Goal: Information Seeking & Learning: Learn about a topic

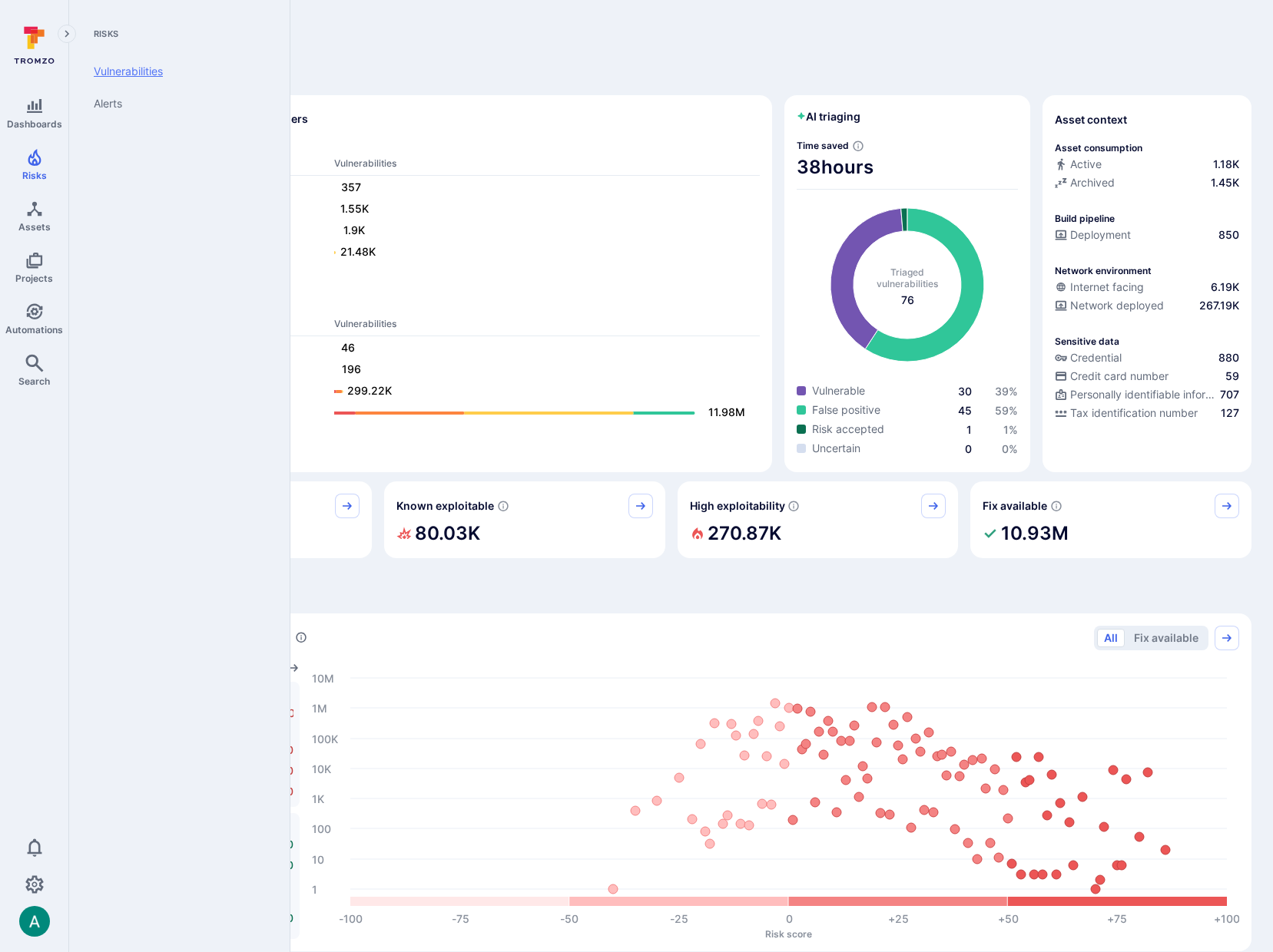
click at [136, 68] on link "Vulnerabilities" at bounding box center [176, 71] width 189 height 32
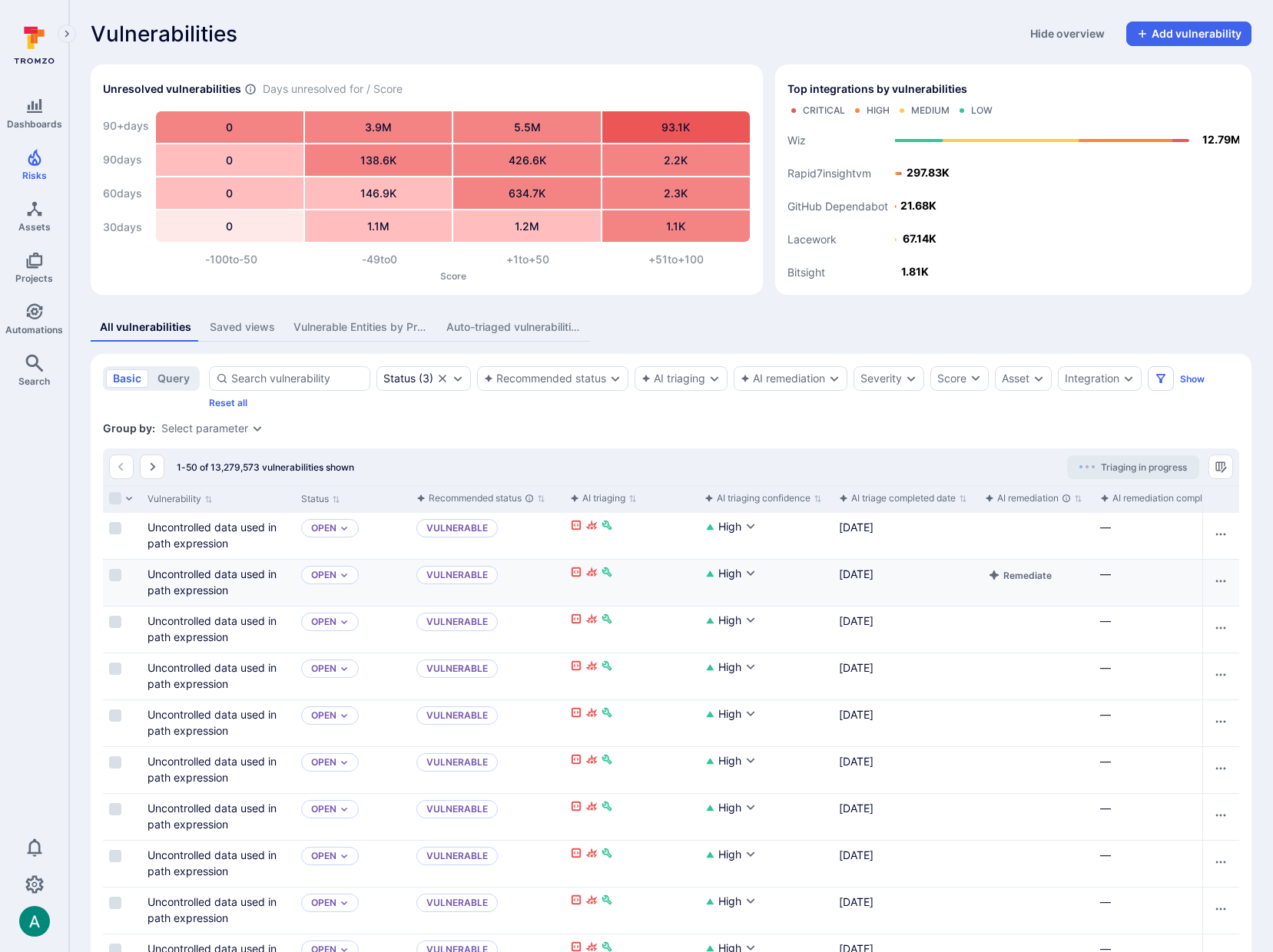
scroll to position [0, 1]
drag, startPoint x: 969, startPoint y: 435, endPoint x: 992, endPoint y: 431, distance: 23.3
click at [981, 432] on div "Group by: Select parameter" at bounding box center [671, 429] width 1136 height 15
click at [1099, 381] on div "Integration" at bounding box center [1092, 378] width 54 height 12
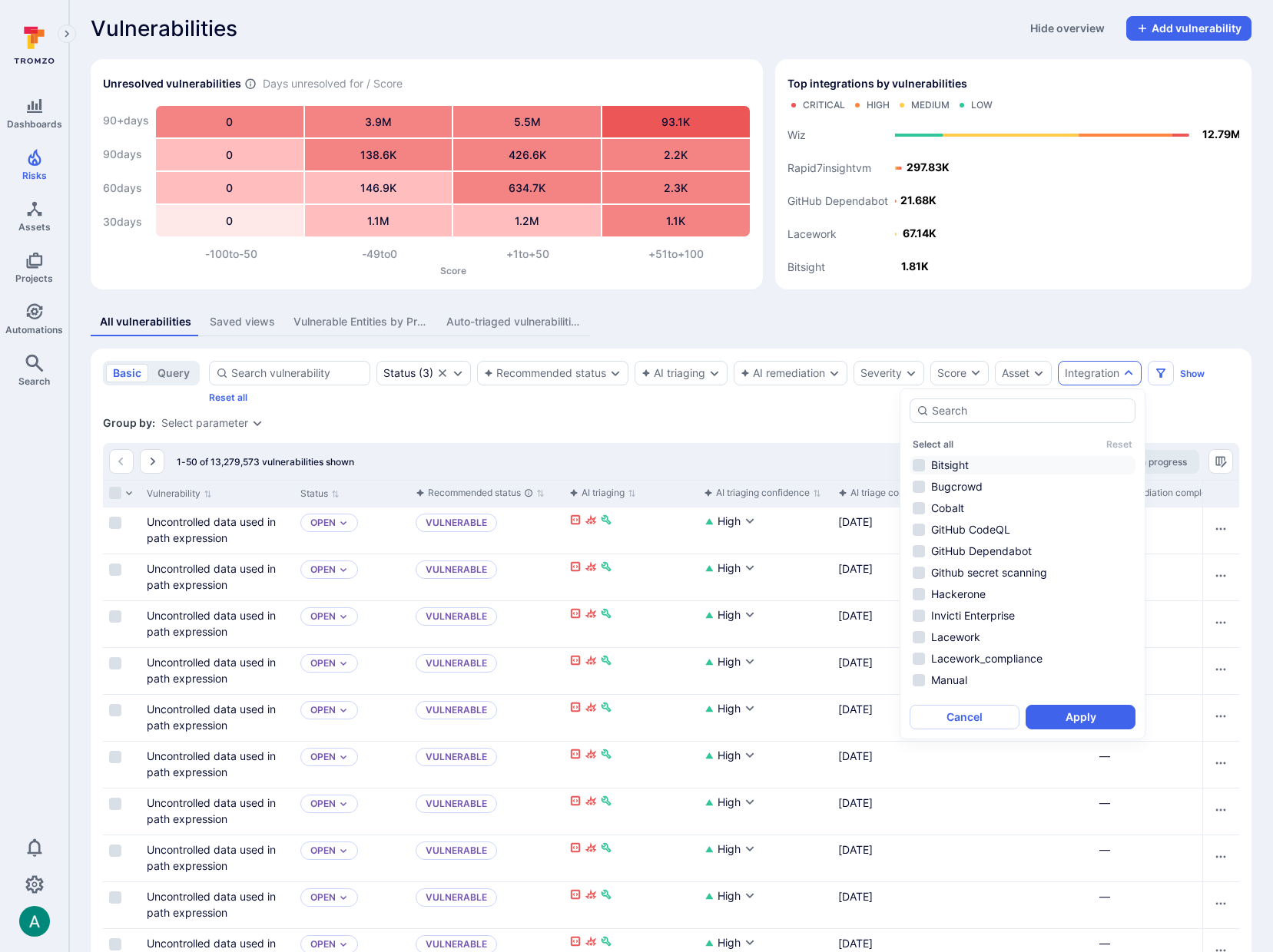
scroll to position [7, 0]
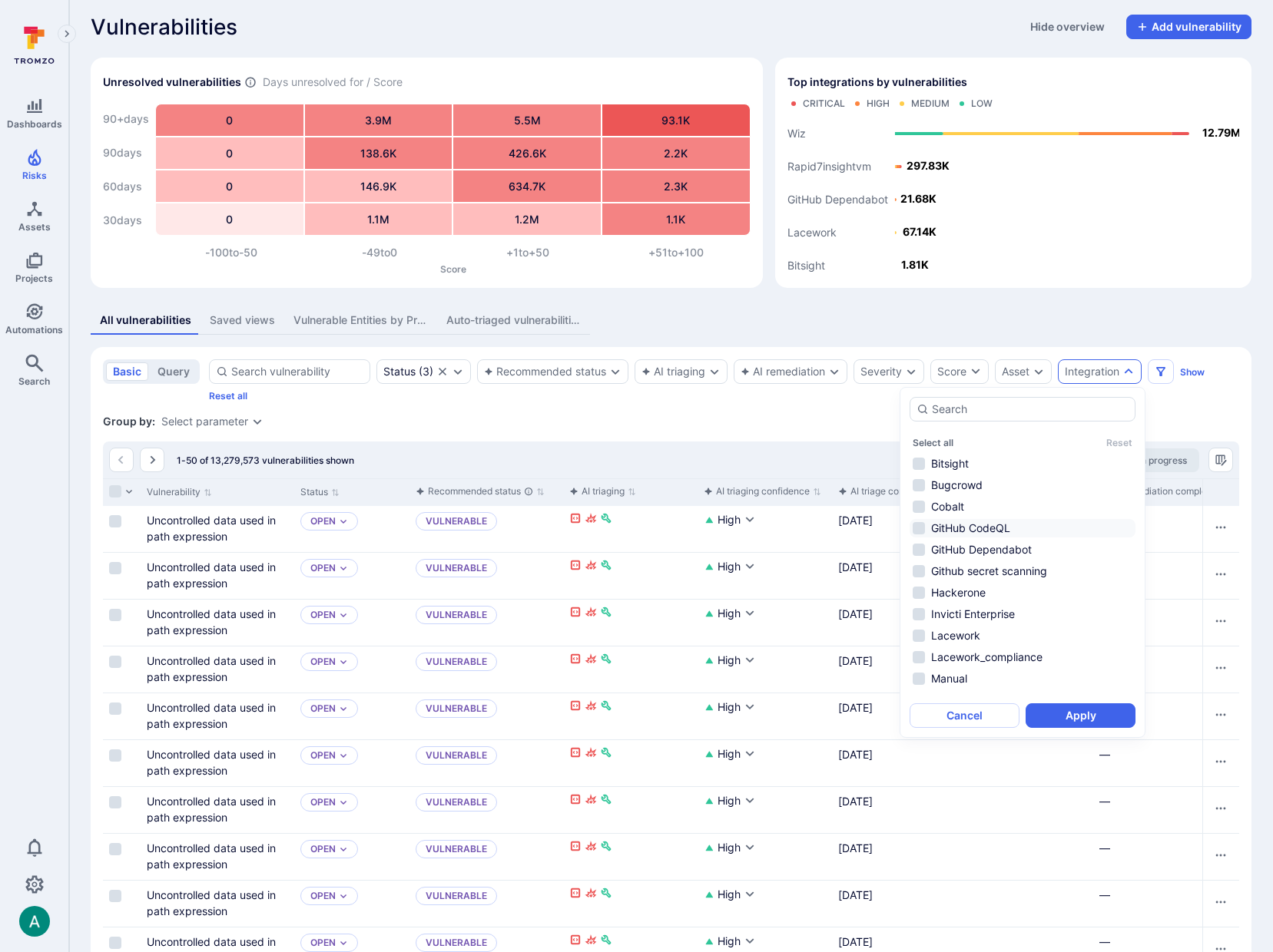
click at [944, 532] on li "GitHub CodeQL" at bounding box center [1022, 528] width 226 height 19
click at [1074, 717] on button "Apply" at bounding box center [1080, 716] width 110 height 24
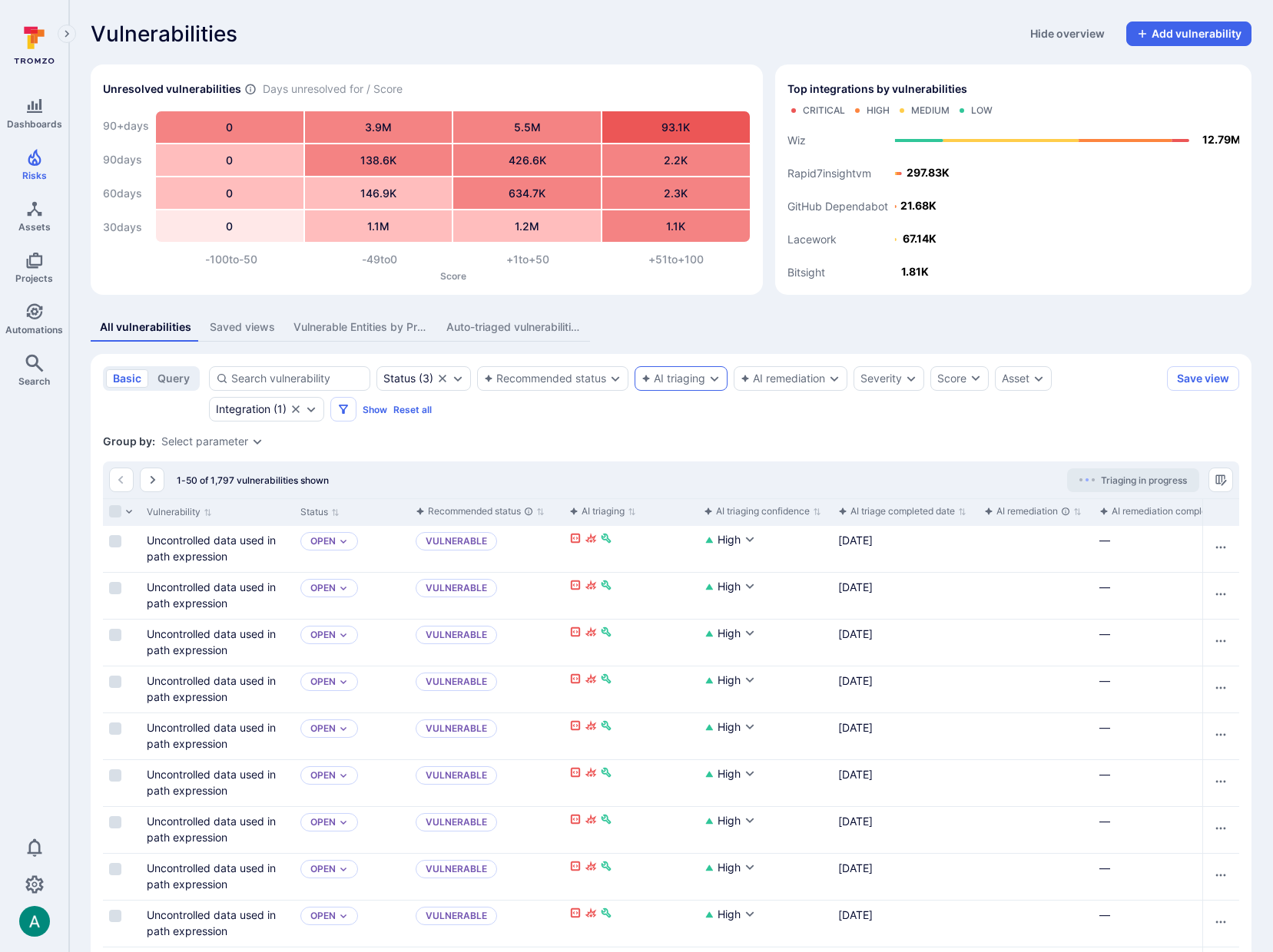
click at [653, 385] on div "AI triaging" at bounding box center [680, 379] width 93 height 24
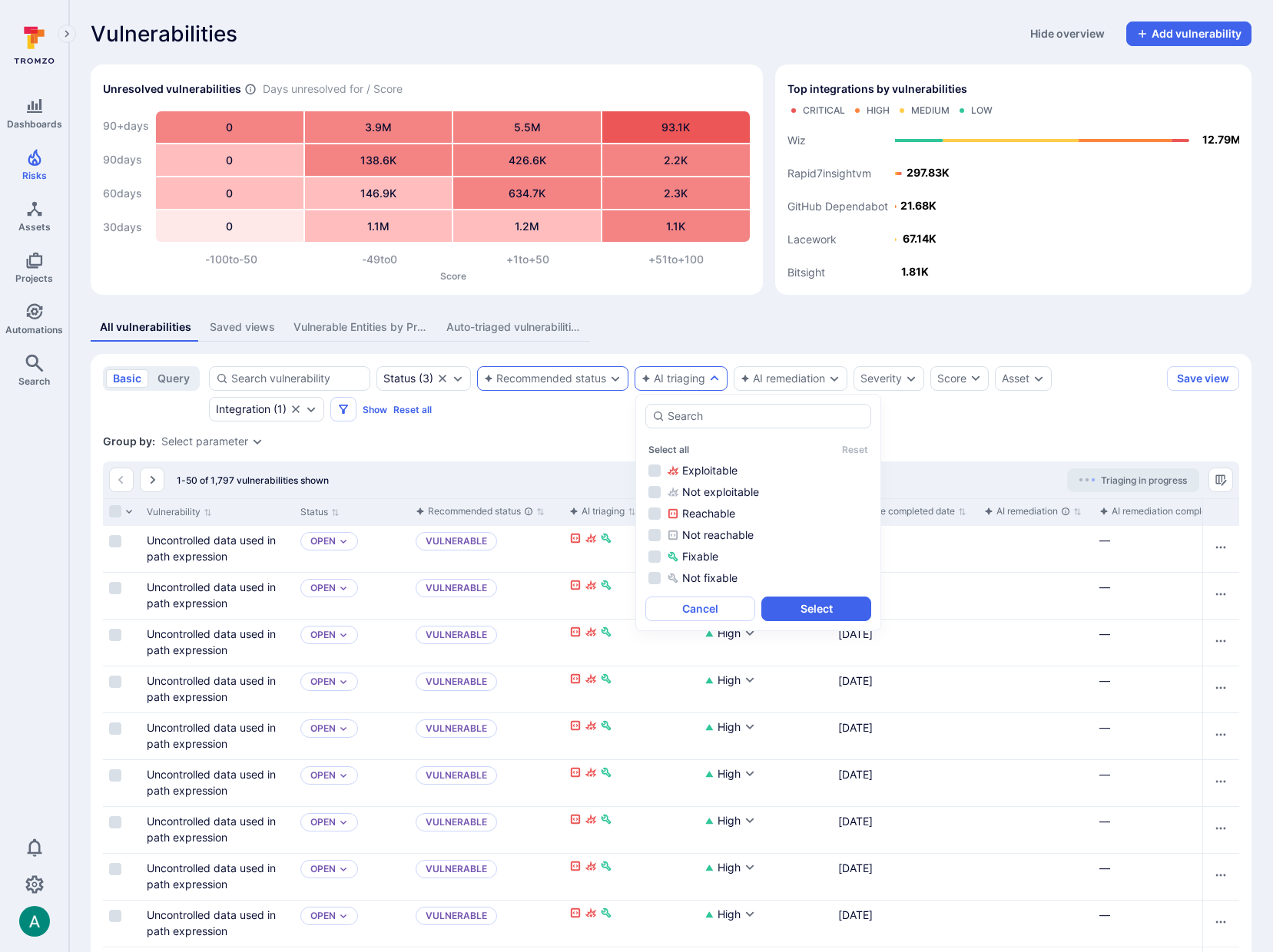
drag, startPoint x: 578, startPoint y: 401, endPoint x: 574, endPoint y: 383, distance: 18.4
click at [577, 400] on div "Status ( 3 ) Recommended status AI triaging AI remediation Severity Score Asset…" at bounding box center [685, 394] width 951 height 55
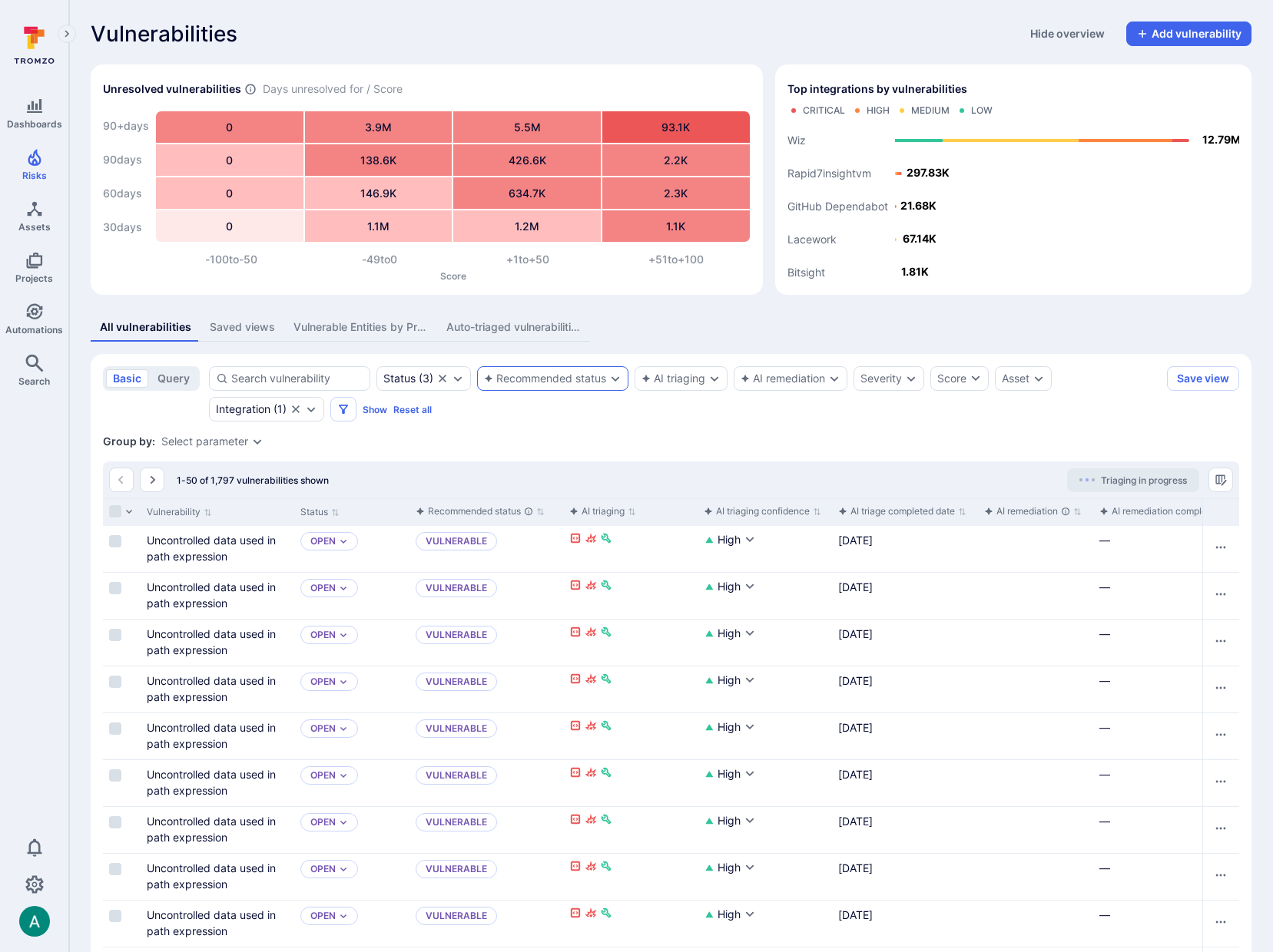
click at [574, 383] on div "Recommended status" at bounding box center [545, 378] width 122 height 12
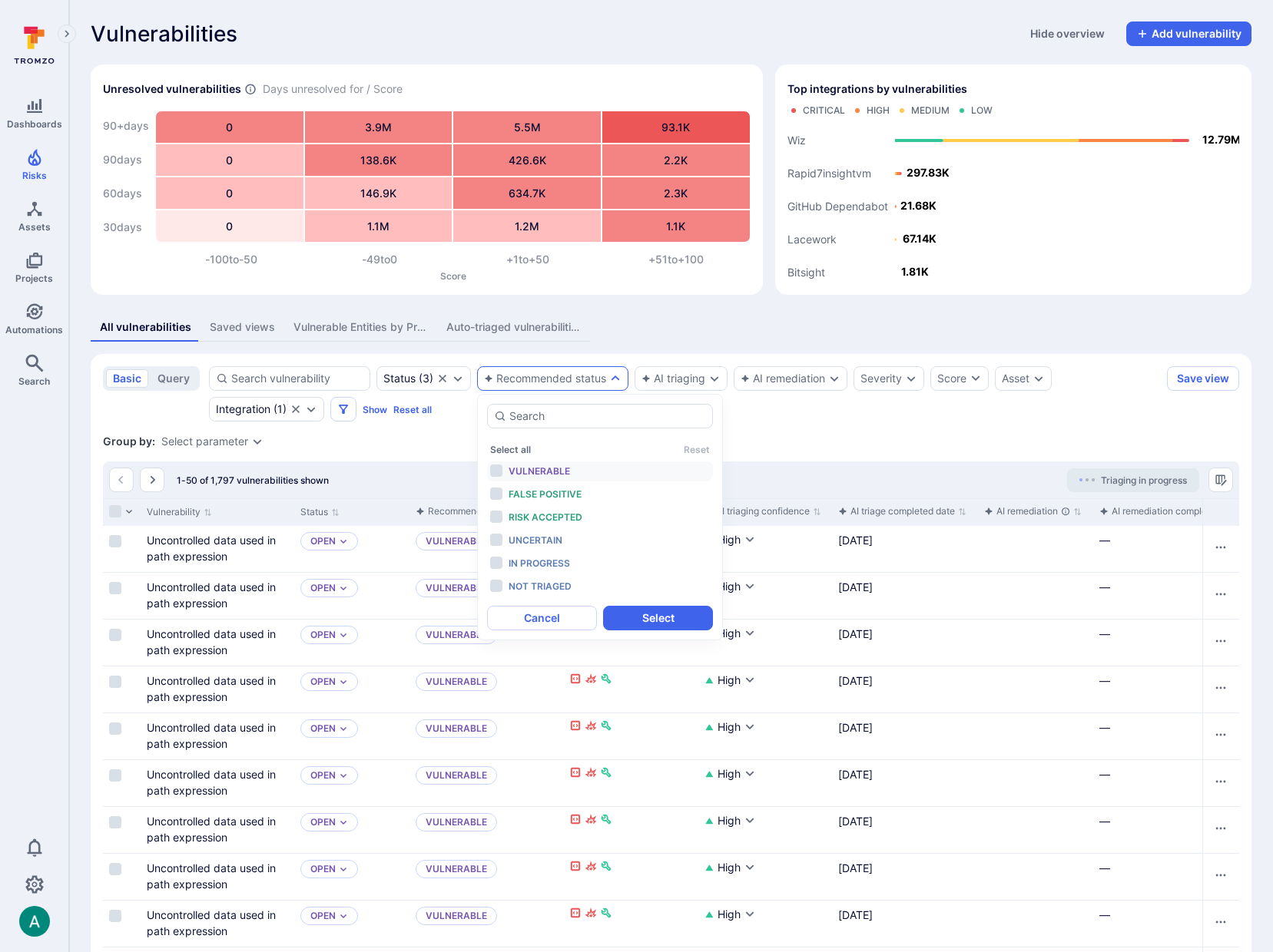
click at [552, 465] on span "Vulnerable" at bounding box center [538, 471] width 61 height 11
click at [674, 613] on button "Select" at bounding box center [658, 618] width 110 height 24
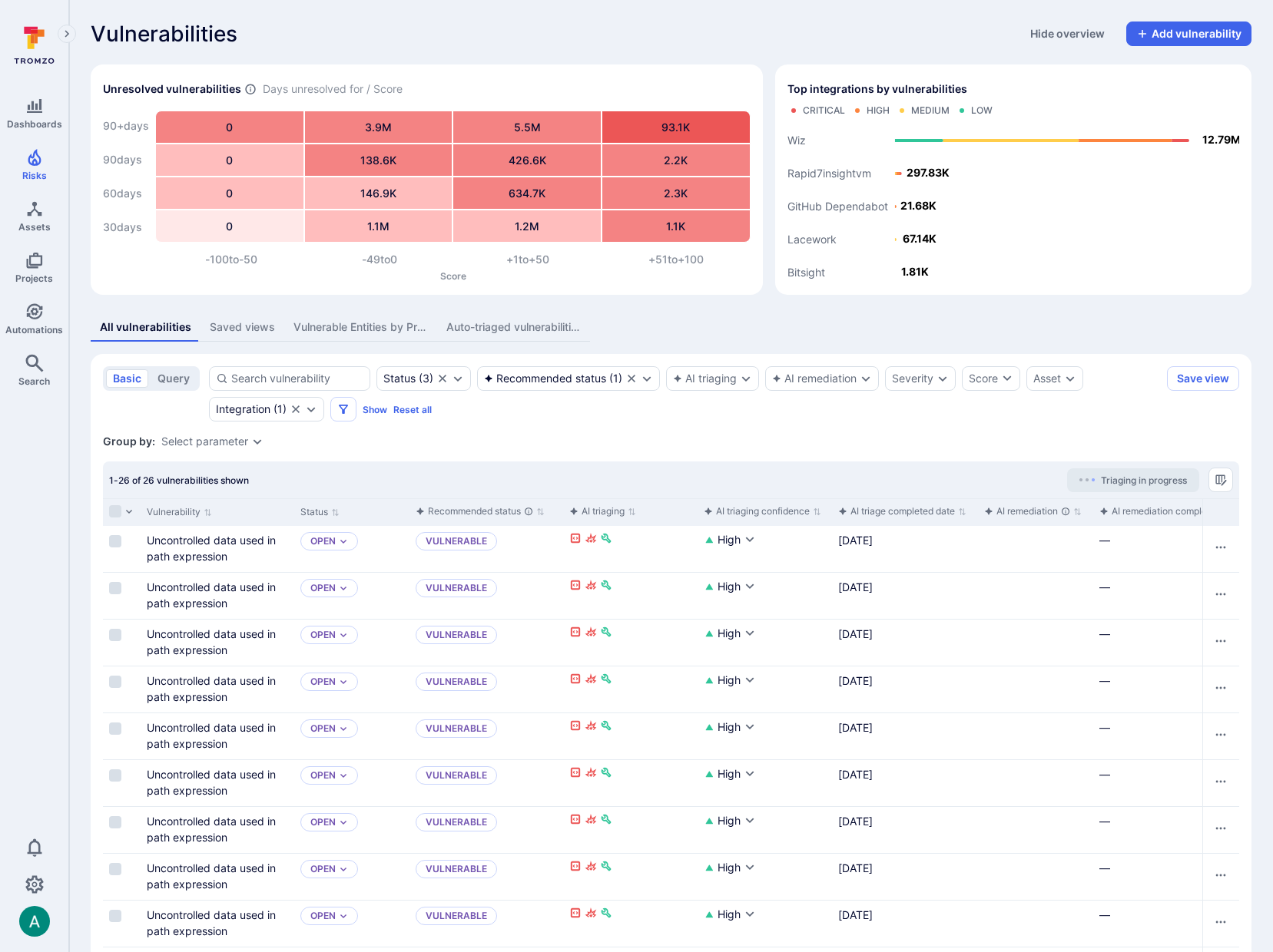
scroll to position [0, 1]
